Goal: Task Accomplishment & Management: Complete application form

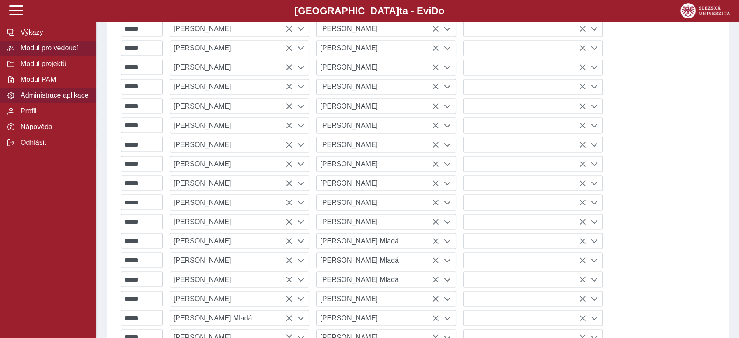
scroll to position [1559, 0]
click at [56, 50] on span "Modul pro vedoucí" at bounding box center [53, 48] width 71 height 8
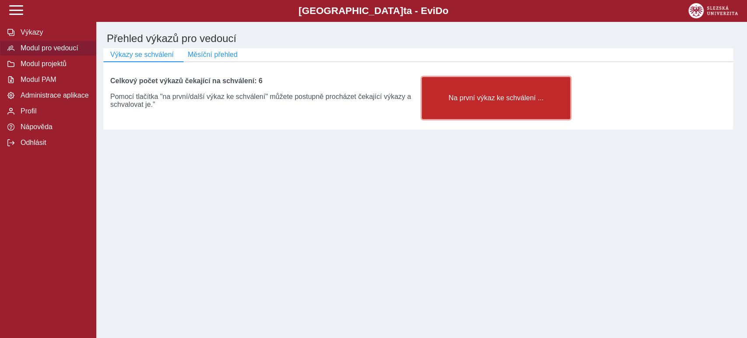
click at [464, 102] on span "Na první výkaz ke schválení ..." at bounding box center [496, 98] width 134 height 8
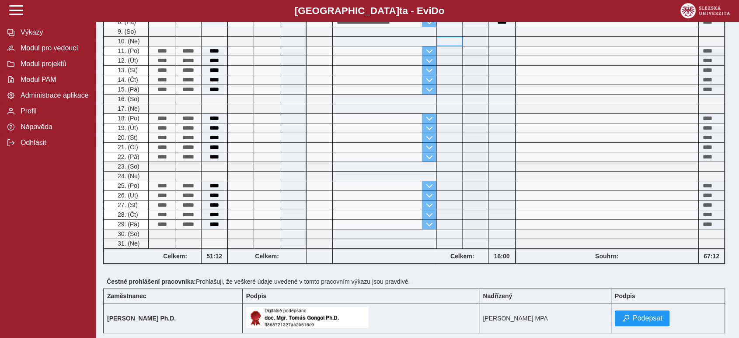
scroll to position [200, 0]
click at [648, 315] on span "Podepsat" at bounding box center [648, 319] width 30 height 8
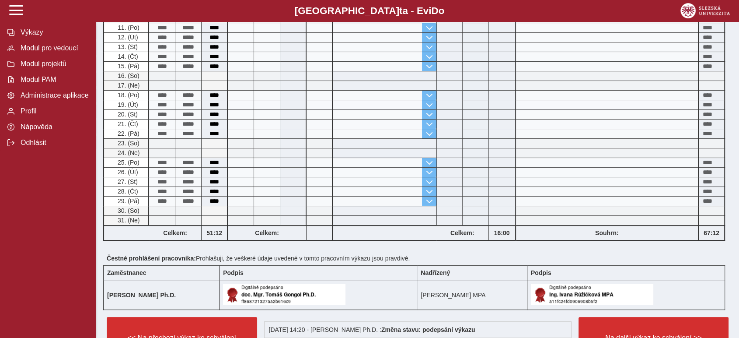
scroll to position [225, 0]
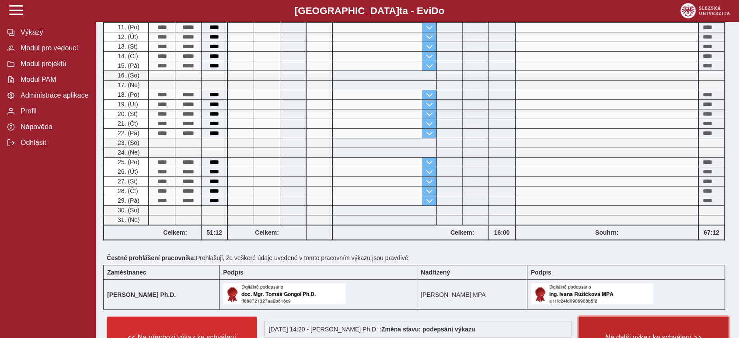
click at [652, 328] on button "Na další výkaz ke schválení >>" at bounding box center [654, 337] width 150 height 42
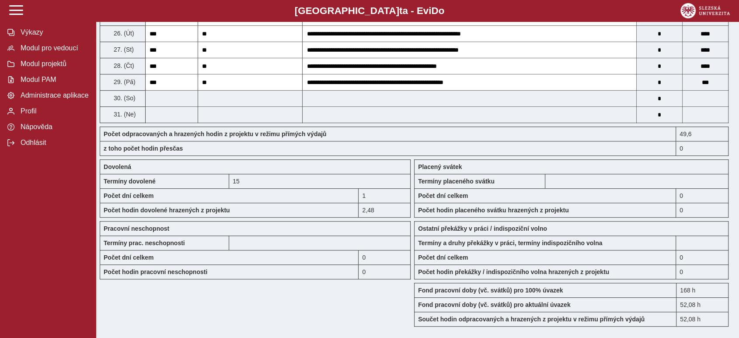
scroll to position [717, 0]
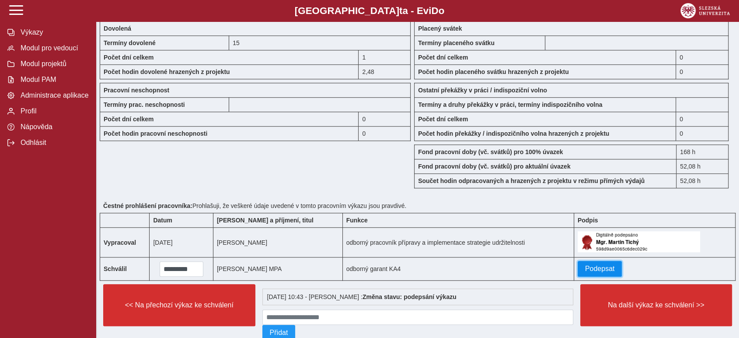
click at [585, 265] on span "Podepsat" at bounding box center [600, 269] width 30 height 8
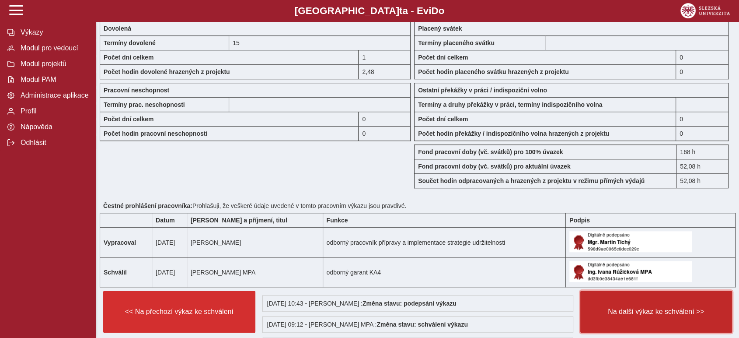
click at [619, 309] on span "Na další výkaz ke schválení >>" at bounding box center [656, 312] width 137 height 8
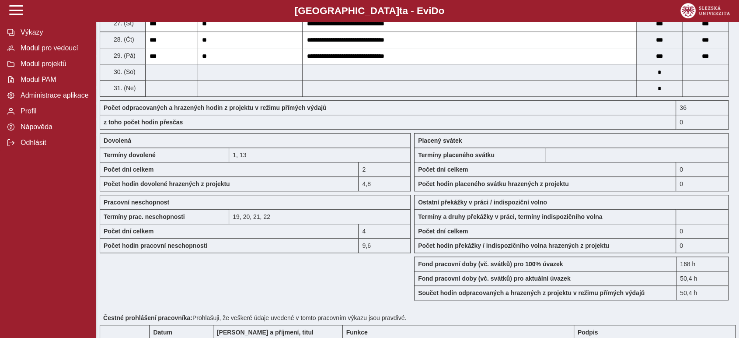
scroll to position [742, 0]
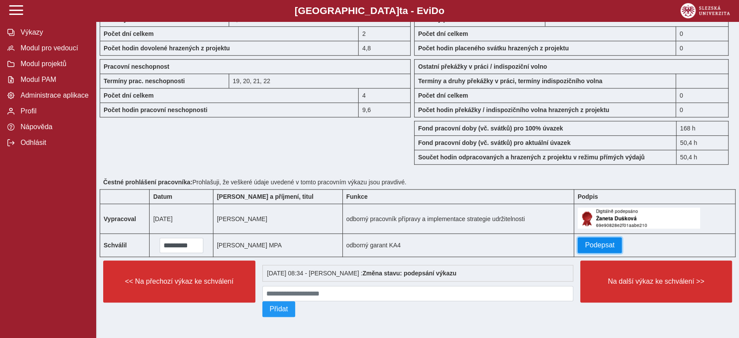
click at [591, 241] on span "Podepsat" at bounding box center [600, 245] width 30 height 8
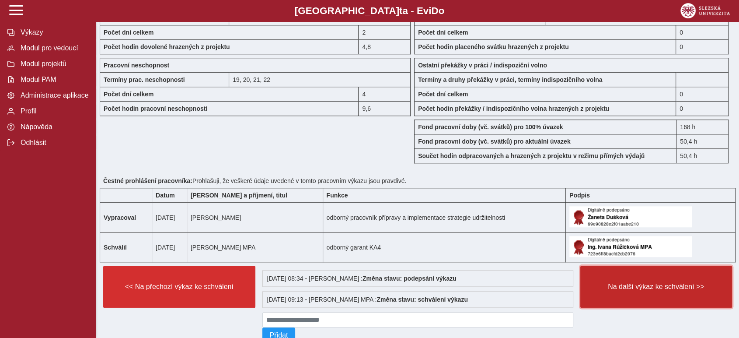
click at [648, 291] on button "Na další výkaz ke schválení >>" at bounding box center [657, 287] width 152 height 42
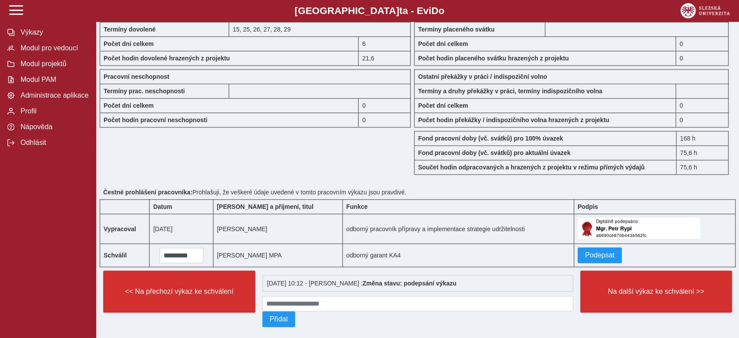
scroll to position [904, 0]
click at [595, 251] on span "Podepsat" at bounding box center [600, 255] width 30 height 8
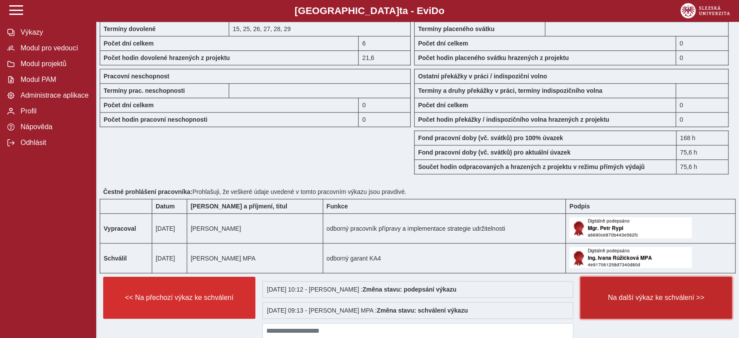
click at [610, 285] on button "Na další výkaz ke schválení >>" at bounding box center [657, 297] width 152 height 42
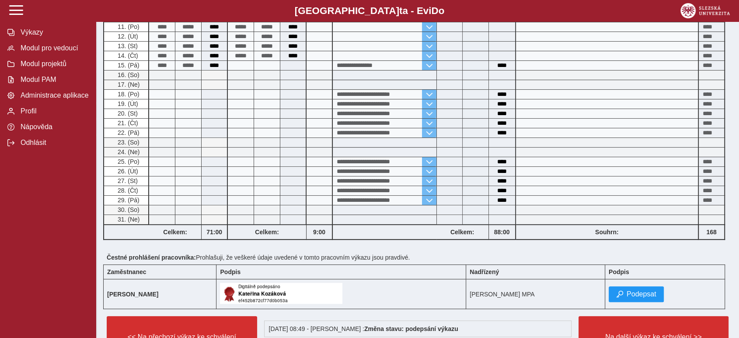
scroll to position [281, 0]
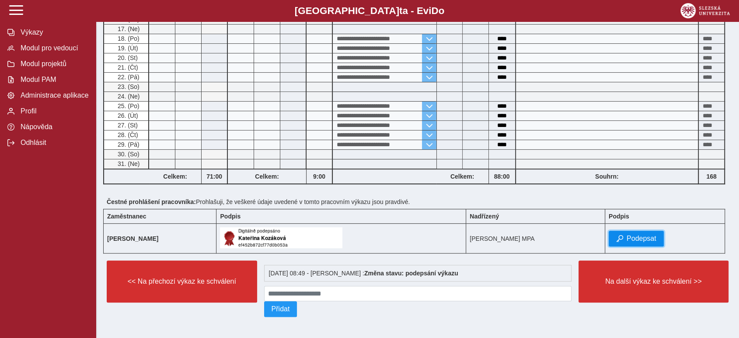
click at [653, 234] on span "Podepsat" at bounding box center [642, 238] width 30 height 8
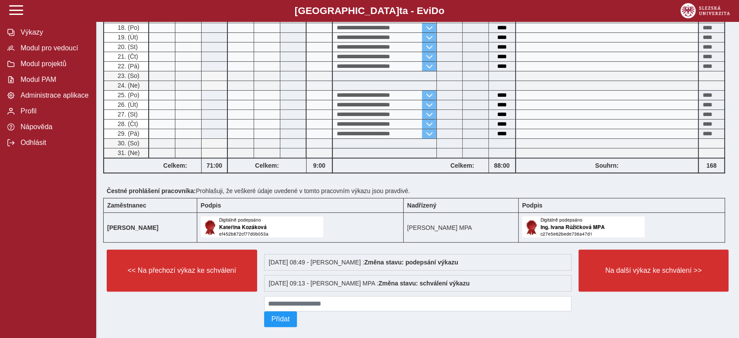
scroll to position [302, 0]
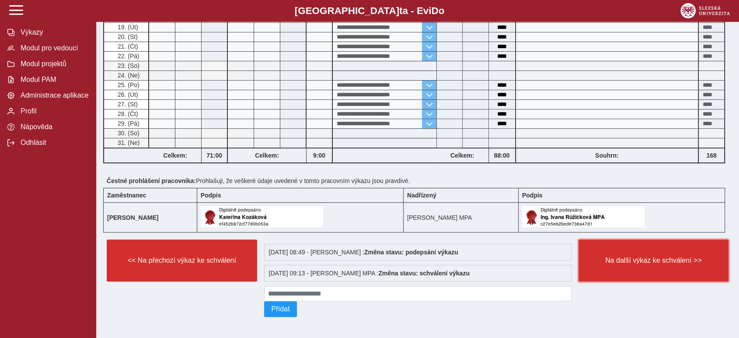
click at [626, 269] on button "Na další výkaz ke schválení >>" at bounding box center [654, 260] width 150 height 42
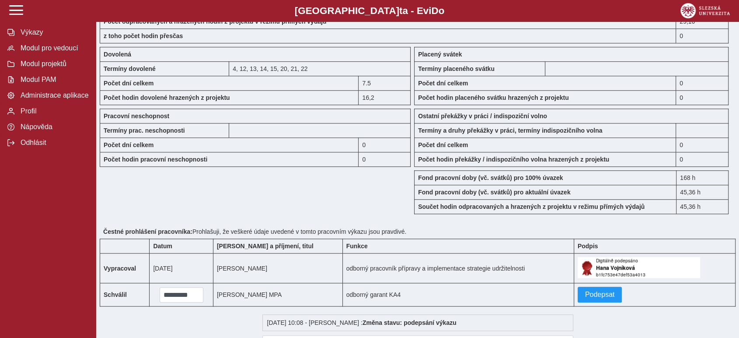
scroll to position [708, 0]
click at [596, 290] on span "Podepsat" at bounding box center [600, 294] width 30 height 8
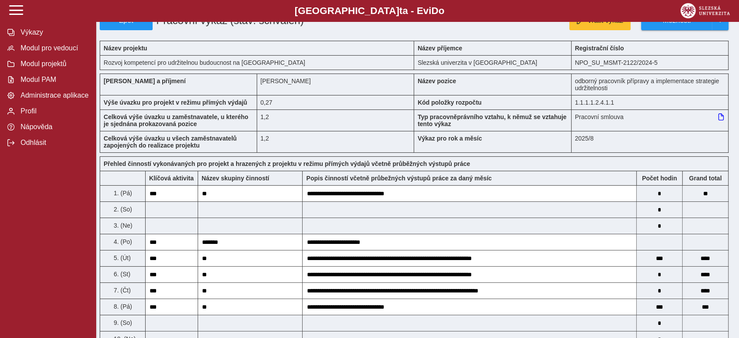
scroll to position [0, 0]
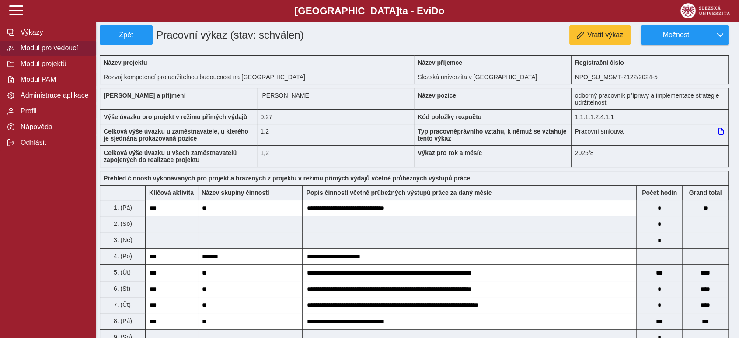
click at [44, 48] on span "Modul pro vedoucí" at bounding box center [53, 48] width 71 height 8
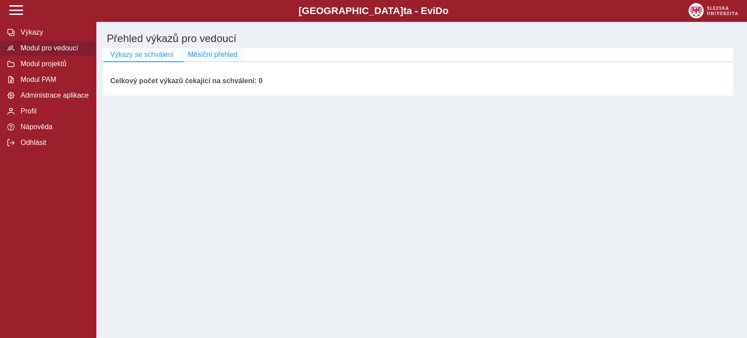
click at [209, 54] on span "Měsíční přehled" at bounding box center [213, 55] width 50 height 8
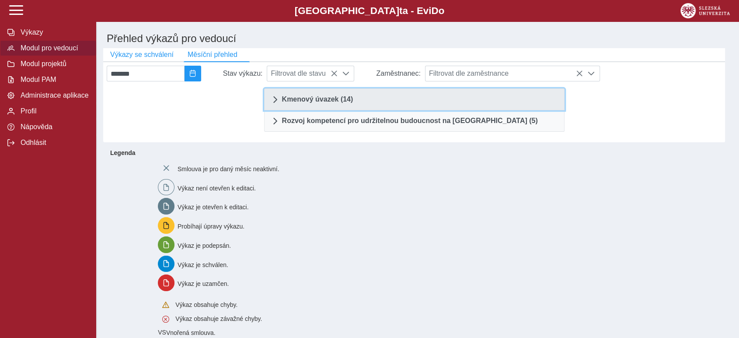
click at [294, 101] on span "Kmenový úvazek (14)" at bounding box center [317, 99] width 71 height 7
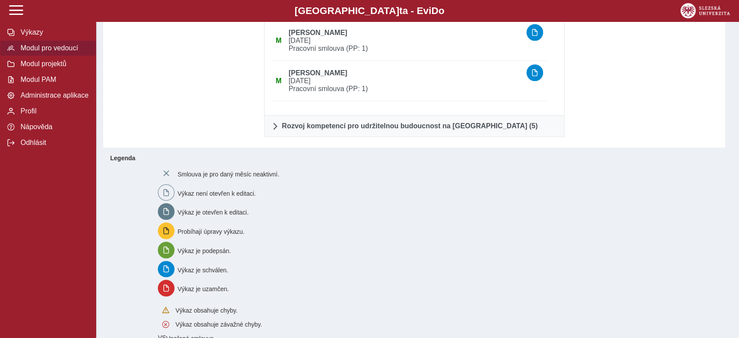
scroll to position [589, 0]
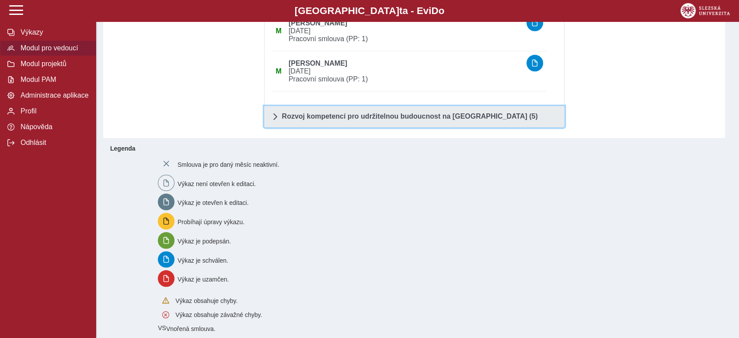
click at [295, 111] on link "Rozvoj kompetencí pro udržitelnou budoucnost na Slezské univerzitě v Opavě (5)" at bounding box center [414, 116] width 301 height 21
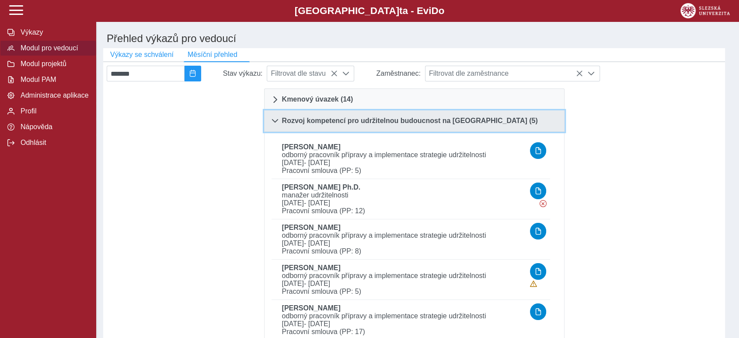
scroll to position [0, 0]
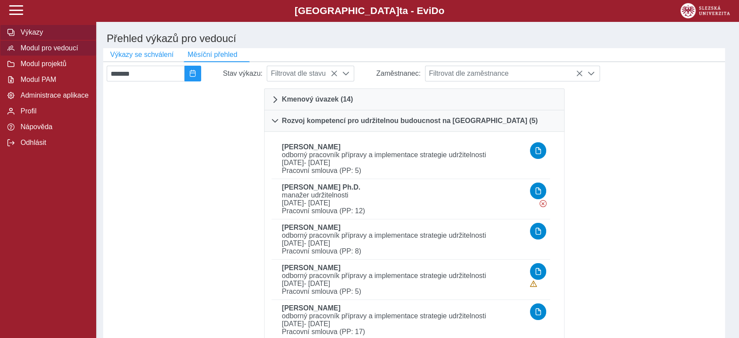
click at [38, 33] on span "Výkazy" at bounding box center [53, 32] width 71 height 8
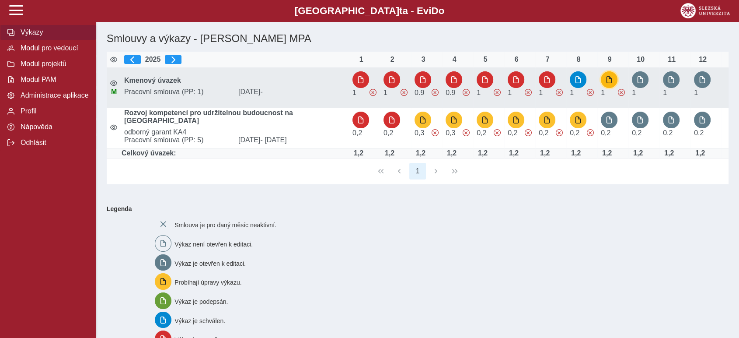
click at [611, 76] on button "button" at bounding box center [609, 79] width 17 height 17
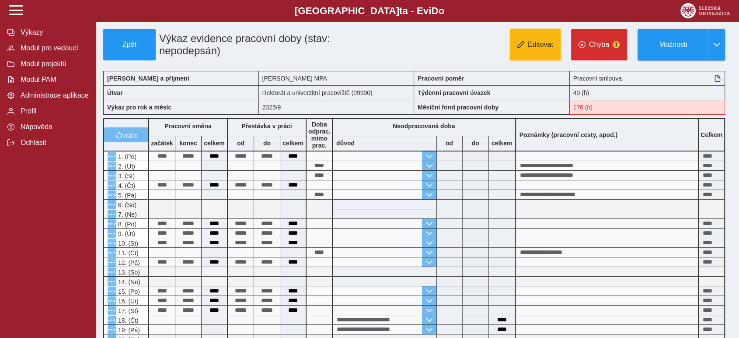
click at [536, 43] on span "Editovat" at bounding box center [540, 45] width 25 height 8
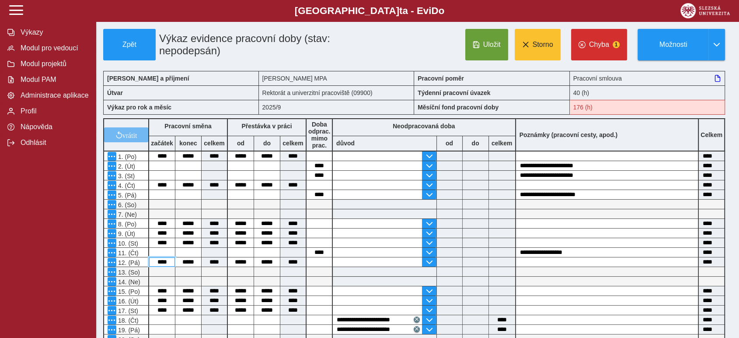
click at [171, 262] on input "****" at bounding box center [162, 261] width 26 height 9
type input "****"
click at [171, 259] on input "****" at bounding box center [162, 261] width 26 height 9
type input "****"
click at [47, 84] on span "Modul PAM" at bounding box center [53, 80] width 71 height 8
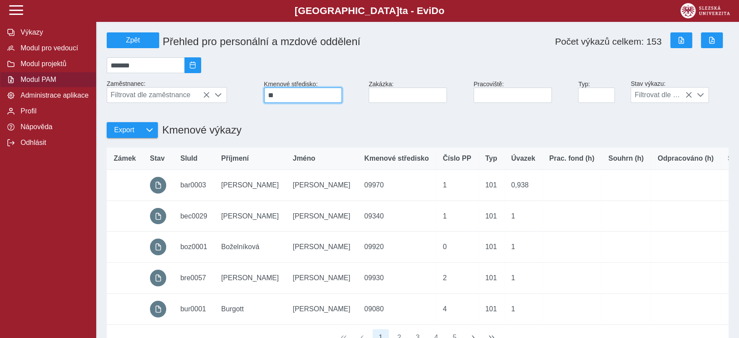
click at [283, 99] on input "**" at bounding box center [303, 94] width 78 height 15
type input "**"
click at [175, 67] on input "*******" at bounding box center [146, 65] width 78 height 16
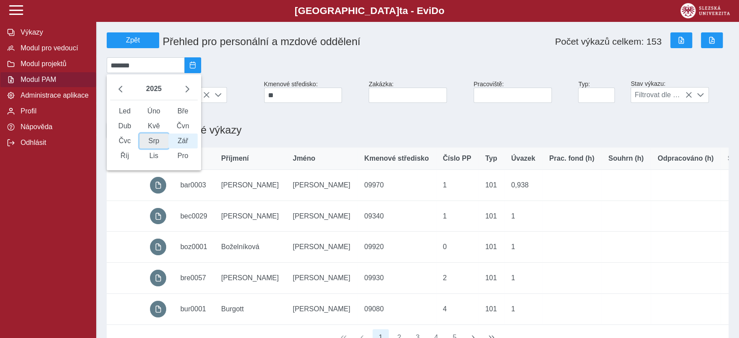
click at [157, 147] on span "Srp" at bounding box center [154, 140] width 29 height 15
click at [162, 71] on input "*******" at bounding box center [146, 65] width 78 height 16
click at [158, 148] on span "Srp" at bounding box center [154, 140] width 29 height 15
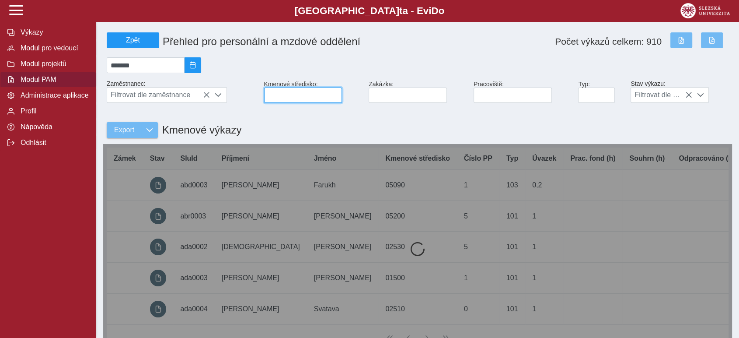
click at [297, 94] on input at bounding box center [303, 94] width 78 height 15
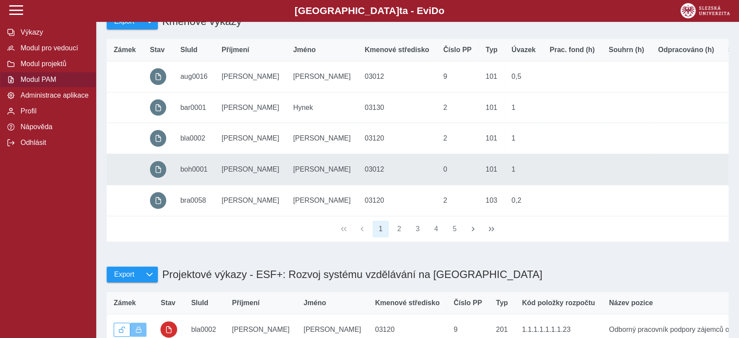
scroll to position [100, 0]
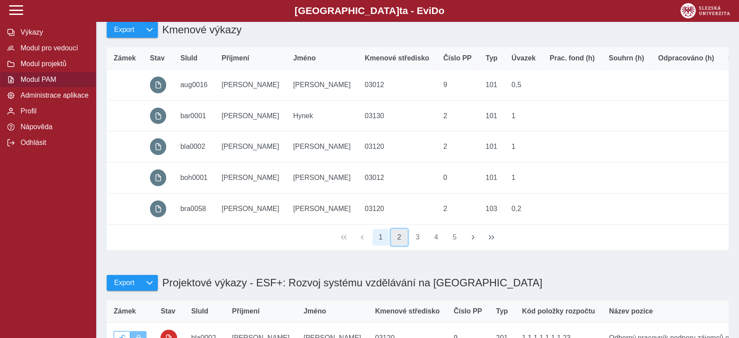
click at [400, 245] on button "2" at bounding box center [399, 237] width 17 height 17
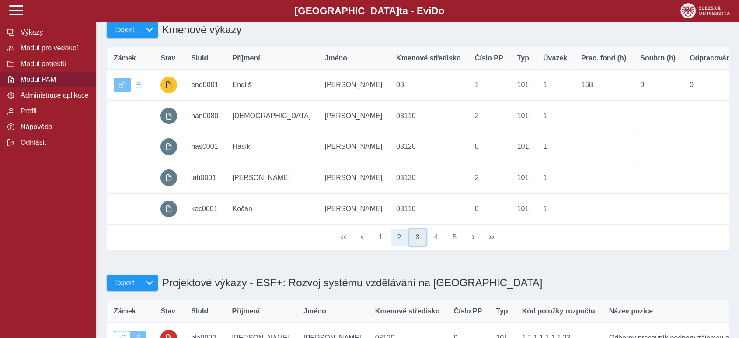
click at [416, 245] on button "3" at bounding box center [417, 237] width 17 height 17
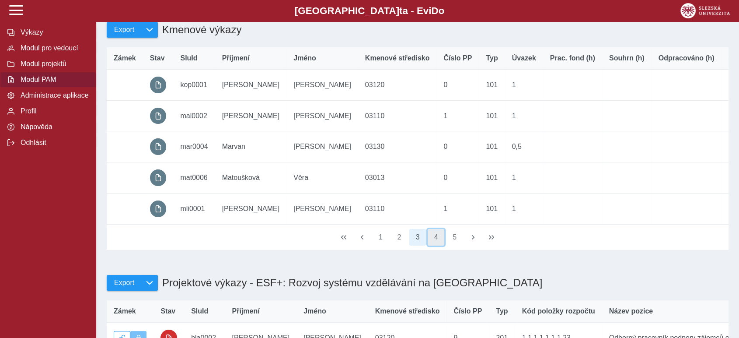
click at [434, 245] on button "4" at bounding box center [436, 237] width 17 height 17
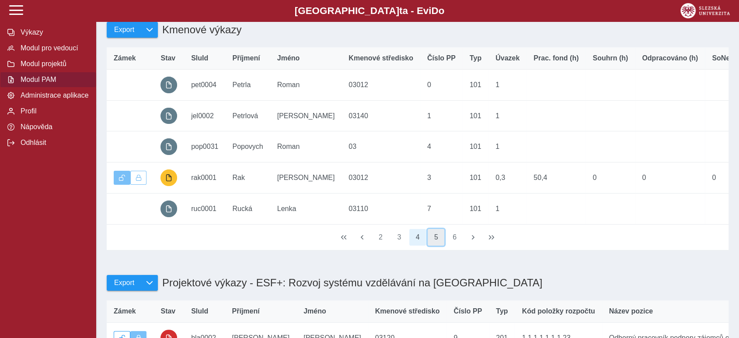
click at [438, 245] on button "5" at bounding box center [436, 237] width 17 height 17
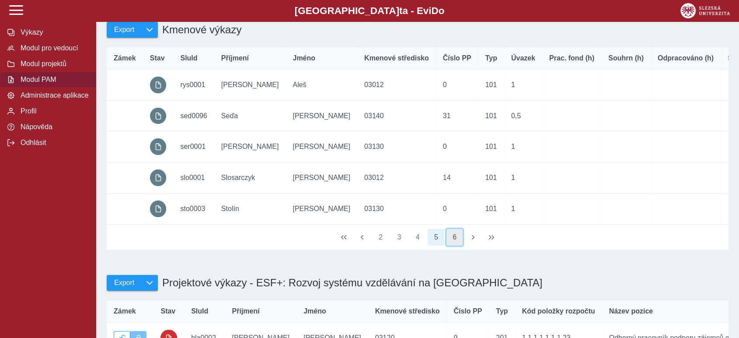
click at [455, 245] on button "6" at bounding box center [455, 237] width 17 height 17
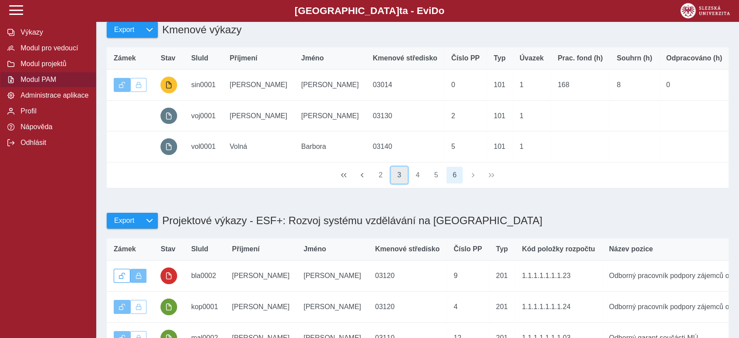
click at [397, 183] on button "3" at bounding box center [399, 175] width 17 height 17
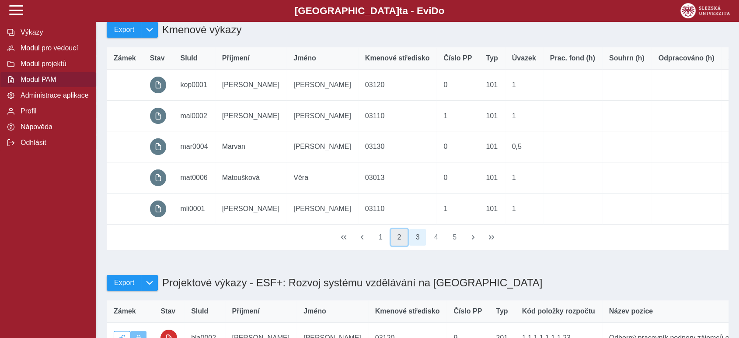
click at [399, 245] on button "2" at bounding box center [399, 237] width 17 height 17
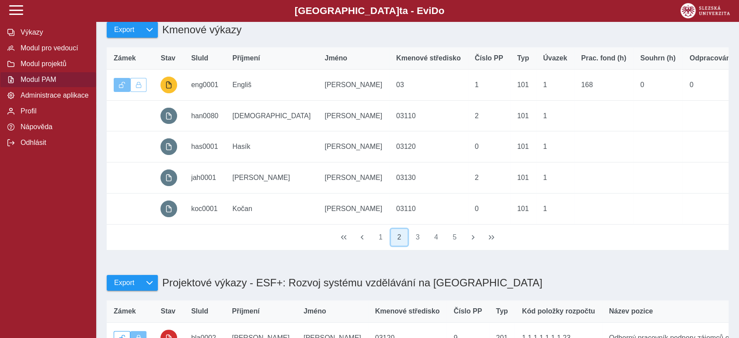
scroll to position [0, 0]
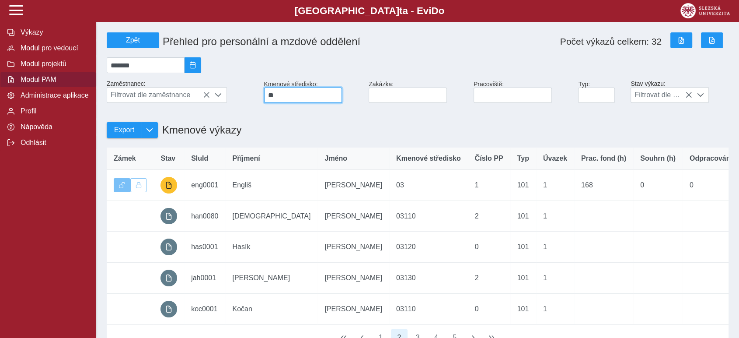
click at [294, 98] on input "**" at bounding box center [303, 94] width 78 height 15
type input "*"
